Goal: Information Seeking & Learning: Learn about a topic

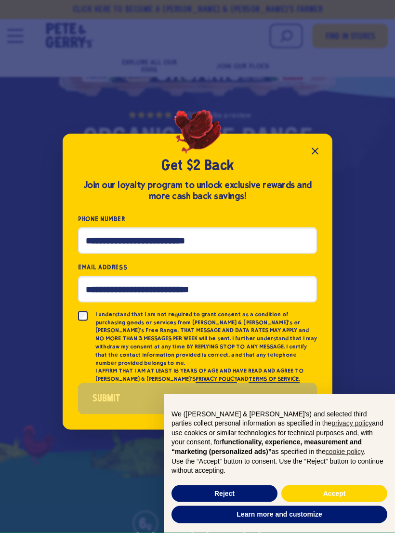
scroll to position [120, 0]
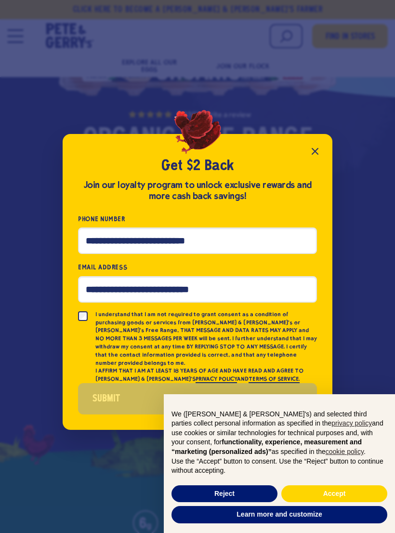
click at [321, 161] on button "Close popup" at bounding box center [314, 151] width 19 height 19
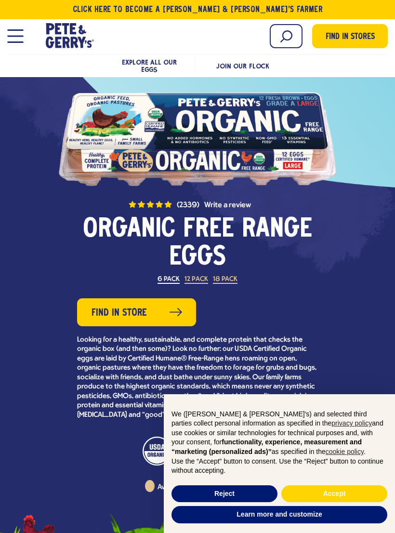
scroll to position [0, 0]
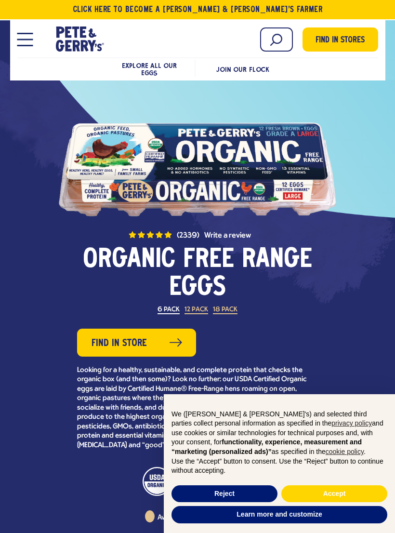
click at [32, 36] on button "Open Mobile Menu Modal Dialog" at bounding box center [25, 39] width 16 height 13
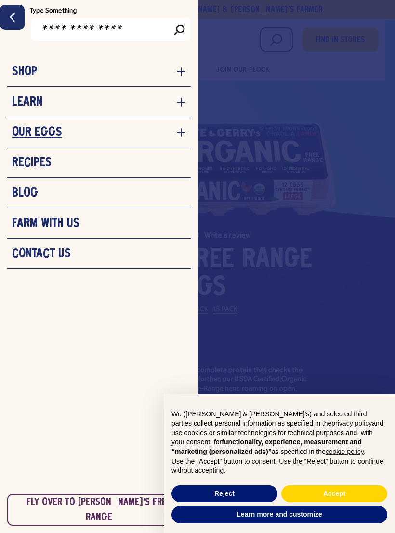
click at [180, 136] on icon "navigation menu for the site" at bounding box center [181, 133] width 10 height 10
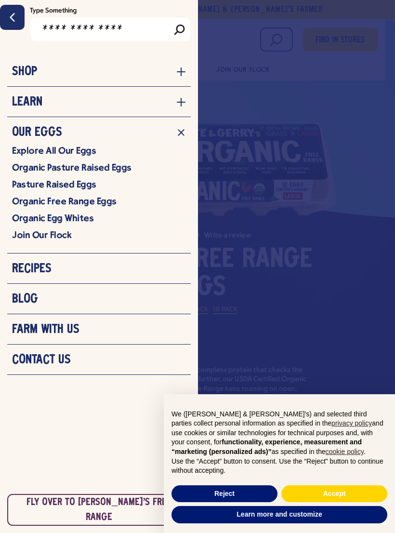
click at [91, 187] on link "Pasture Raised Eggs" at bounding box center [99, 184] width 174 height 12
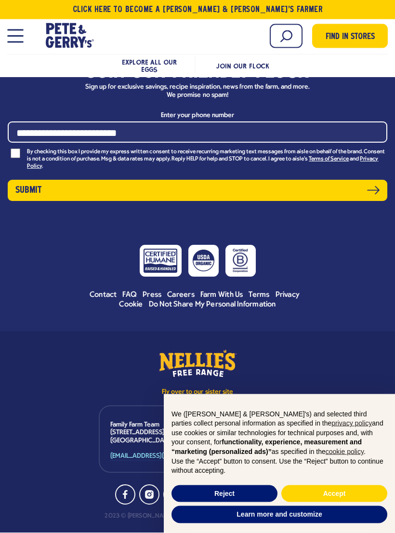
scroll to position [5156, 0]
